Goal: Browse casually

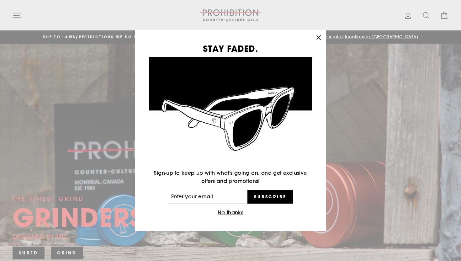
click at [12, 12] on div "STAY FADED. Sign-up to keep up with what's going on, and get exclusive offers a…" at bounding box center [230, 130] width 461 height 261
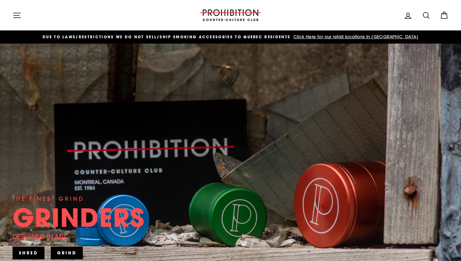
click at [13, 11] on icon "button" at bounding box center [17, 15] width 9 height 9
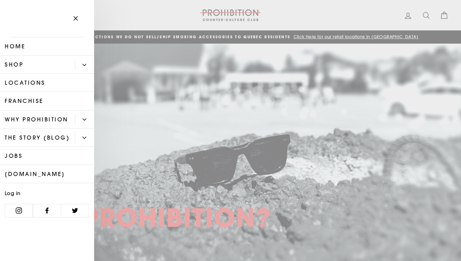
click at [62, 69] on link "Shop" at bounding box center [37, 65] width 75 height 18
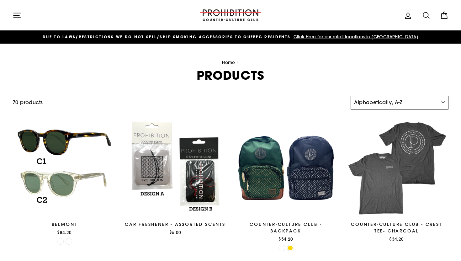
click at [381, 106] on select "Sort Featured Best selling Alphabetically, A-Z Alphabetically, Z-A Price, low t…" at bounding box center [400, 103] width 98 height 14
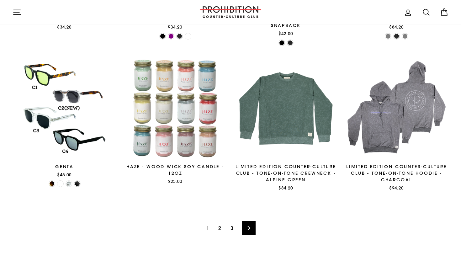
scroll to position [1034, 0]
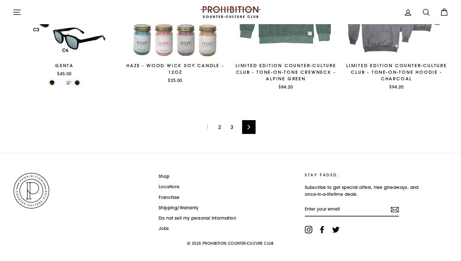
click at [216, 122] on link "2" at bounding box center [220, 127] width 10 height 10
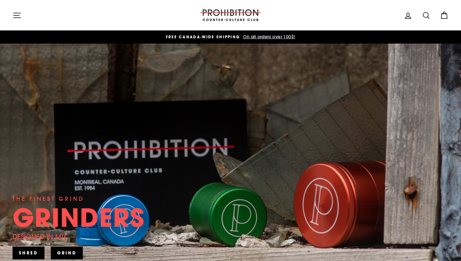
click at [24, 17] on button "Site navigation" at bounding box center [17, 14] width 16 height 13
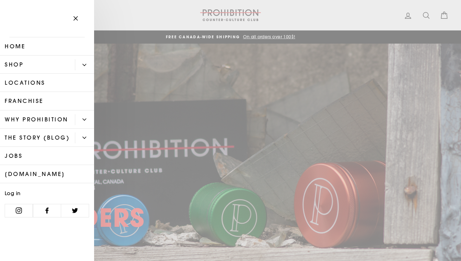
click at [81, 69] on button "Primary" at bounding box center [84, 64] width 19 height 11
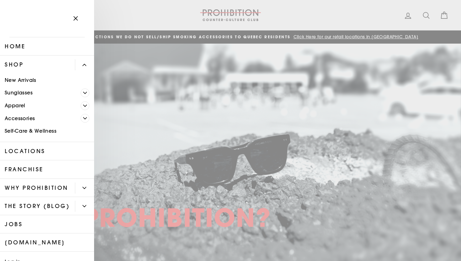
click at [86, 117] on icon "Primary" at bounding box center [85, 118] width 4 height 4
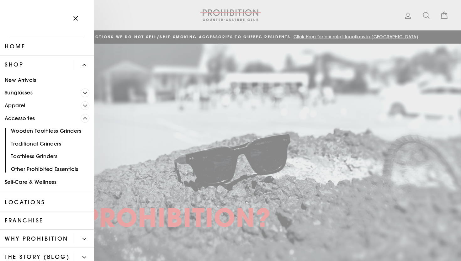
click at [86, 117] on icon "Primary" at bounding box center [85, 118] width 4 height 4
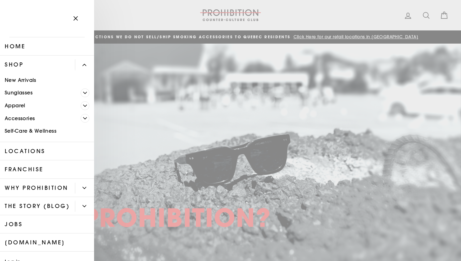
click at [86, 117] on icon "Primary" at bounding box center [85, 118] width 4 height 4
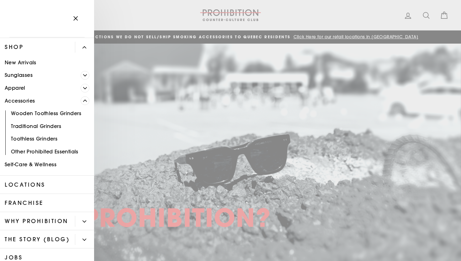
scroll to position [19, 0]
